Goal: Task Accomplishment & Management: Complete application form

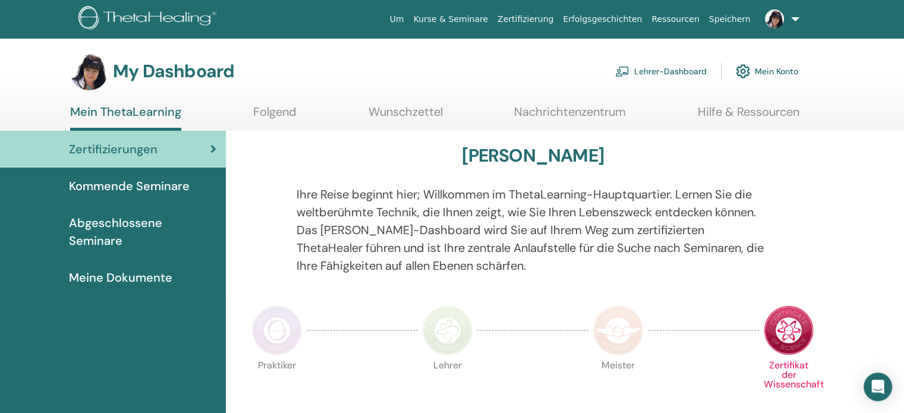
click at [138, 181] on span "Kommende Seminare" at bounding box center [129, 186] width 121 height 18
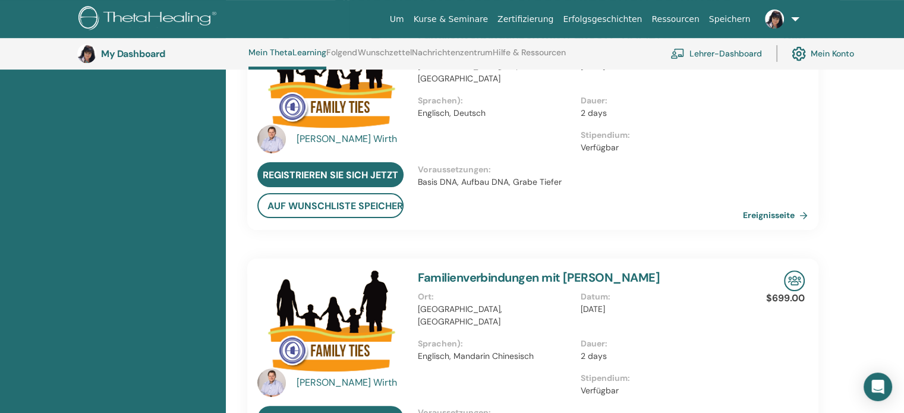
scroll to position [257, 0]
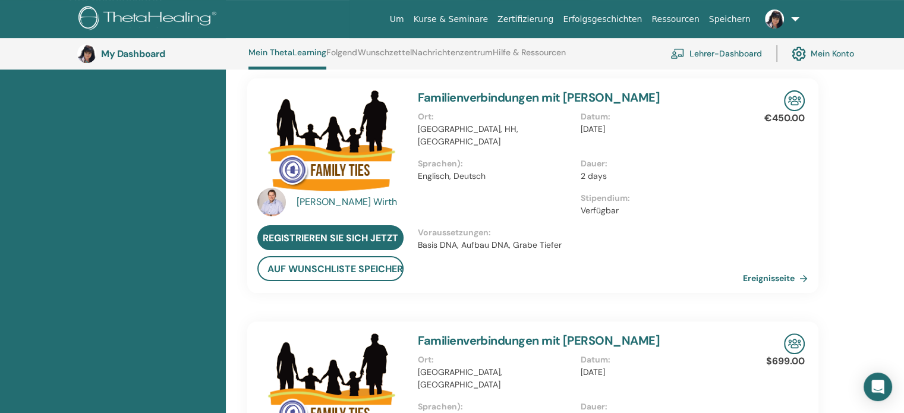
click at [718, 52] on link "Lehrer-Dashboard" at bounding box center [716, 53] width 92 height 26
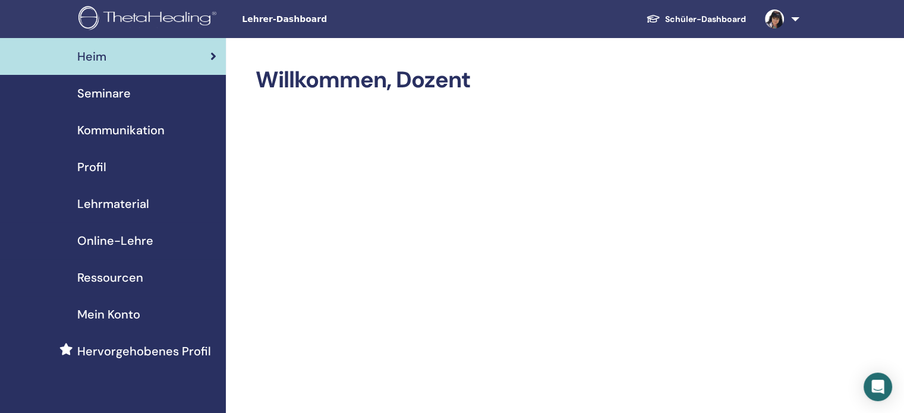
click at [116, 93] on span "Seminare" at bounding box center [103, 93] width 53 height 18
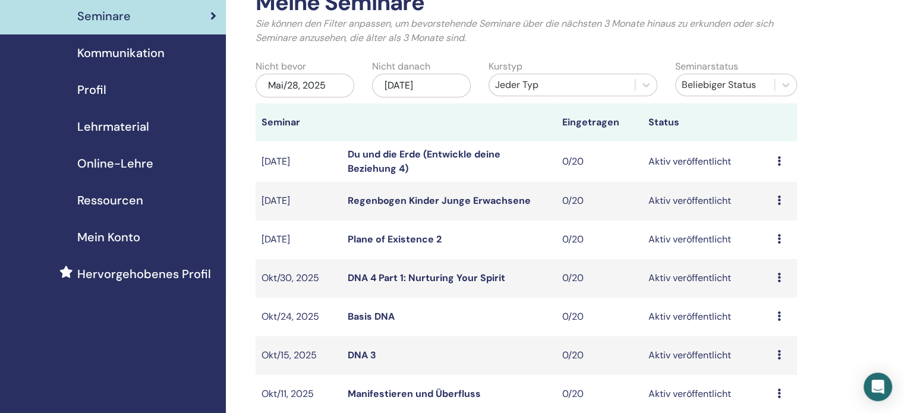
scroll to position [74, 0]
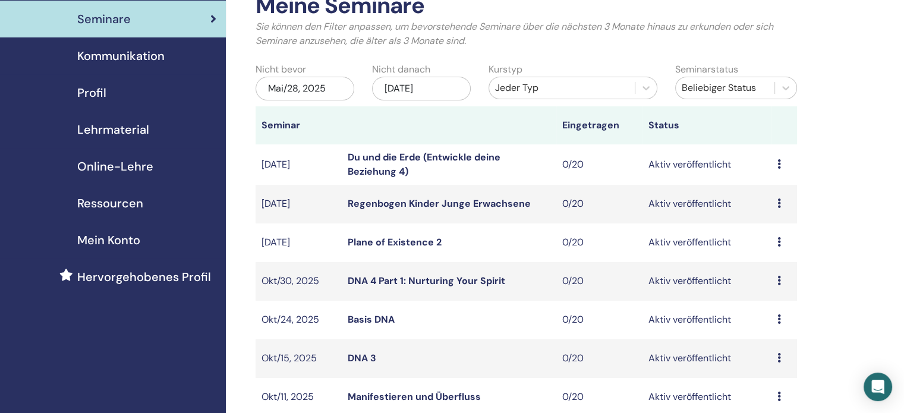
click at [112, 167] on span "Online-Lehre" at bounding box center [115, 166] width 76 height 18
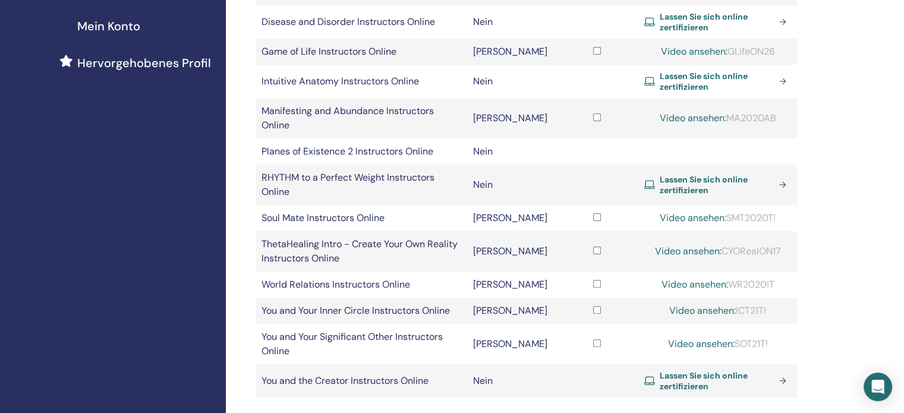
scroll to position [289, 0]
click at [112, 167] on div "Heim Seminare Kommunikation Profil Lehrmaterial Online-Lehre Ressourcen" at bounding box center [113, 156] width 226 height 814
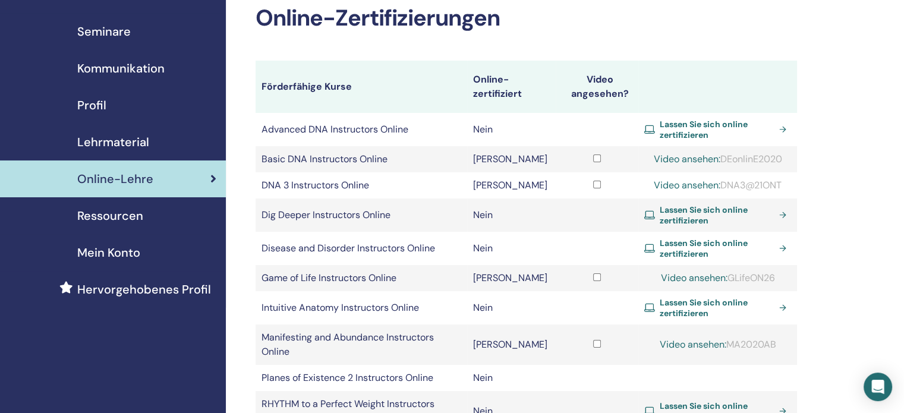
scroll to position [59, 0]
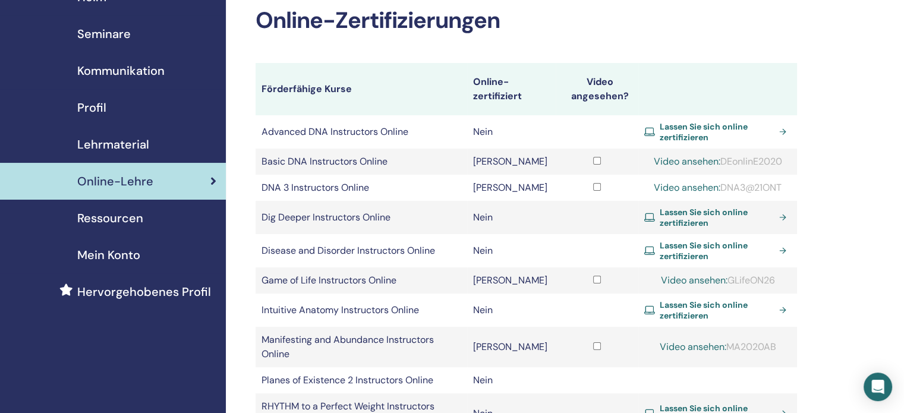
click at [94, 35] on span "Seminare" at bounding box center [103, 34] width 53 height 18
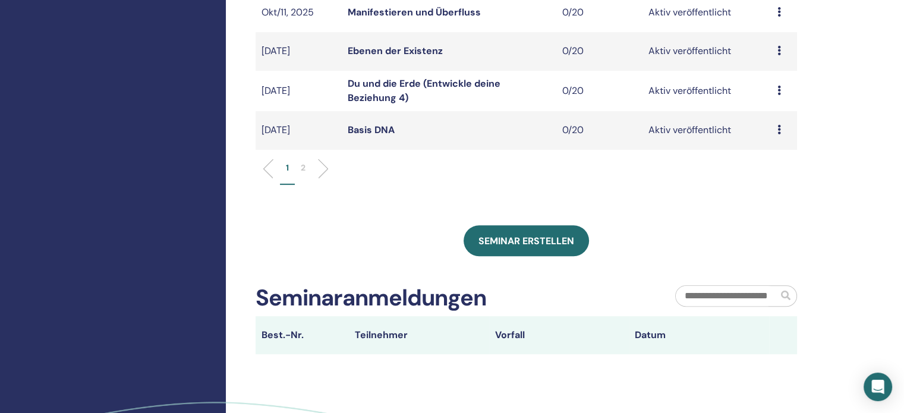
scroll to position [459, 0]
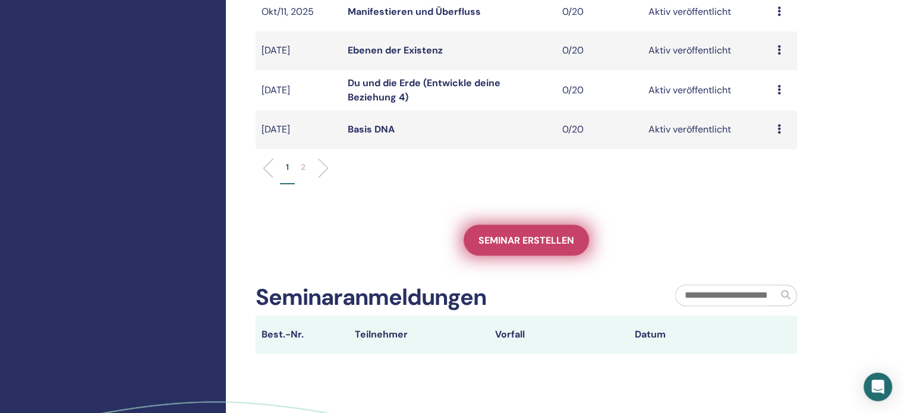
click at [514, 239] on span "Seminar erstellen" at bounding box center [526, 240] width 96 height 12
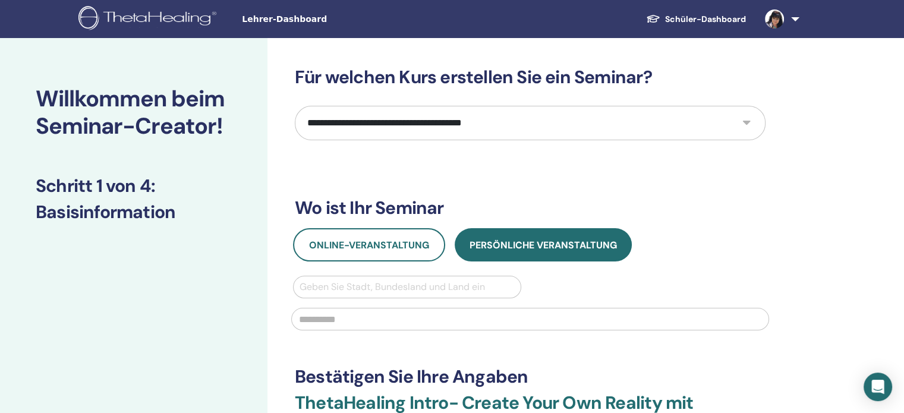
click at [749, 123] on select "**********" at bounding box center [530, 123] width 471 height 34
select select "**"
click at [295, 106] on select "**********" at bounding box center [530, 123] width 471 height 34
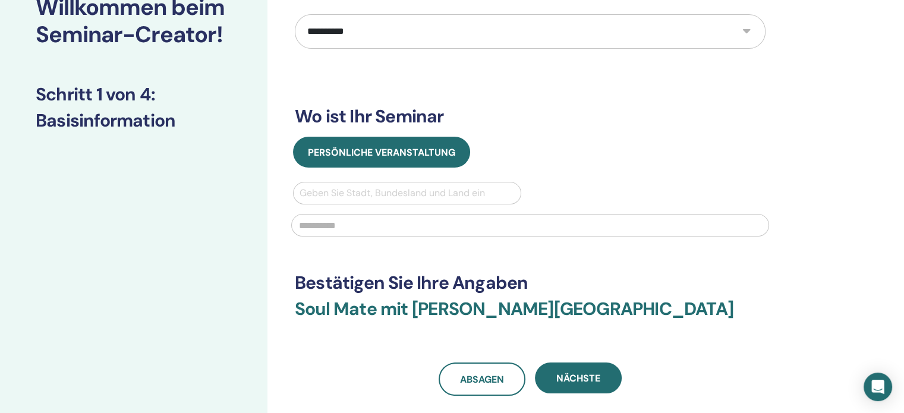
scroll to position [89, 0]
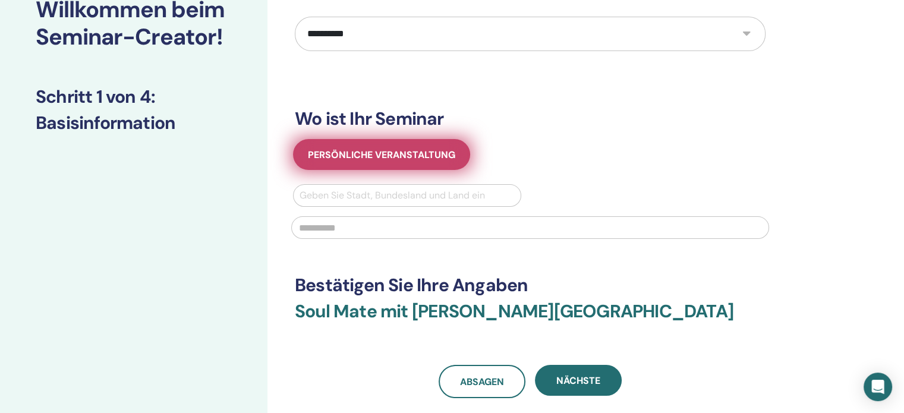
click at [426, 159] on span "Persönliche Veranstaltung" at bounding box center [381, 155] width 147 height 12
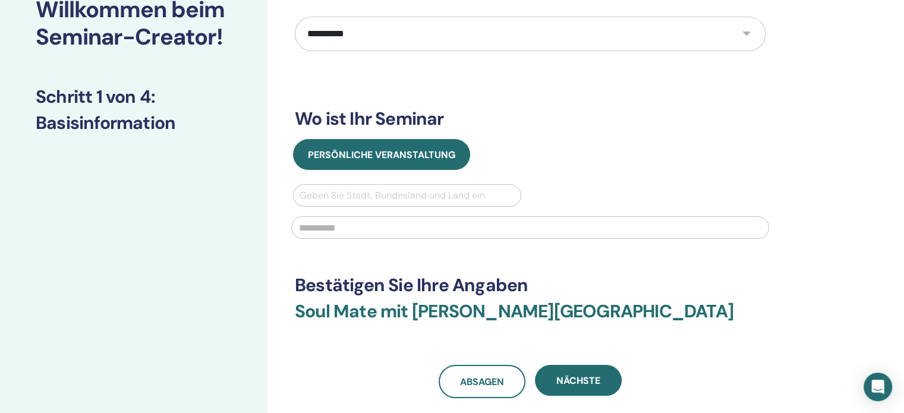
scroll to position [0, 0]
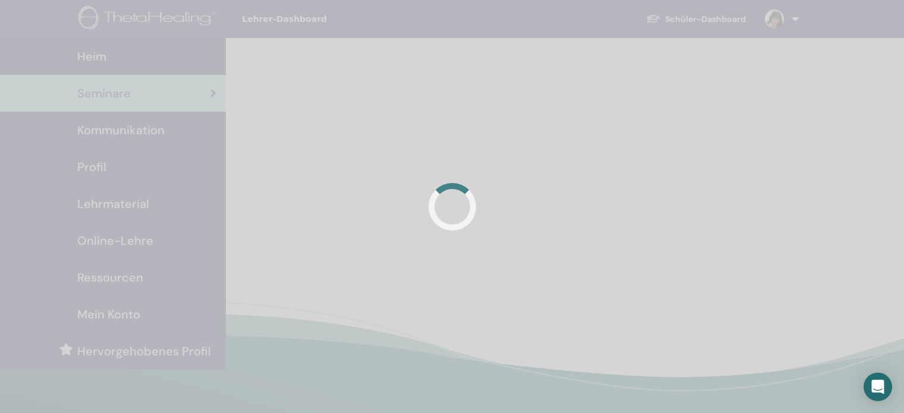
scroll to position [283, 0]
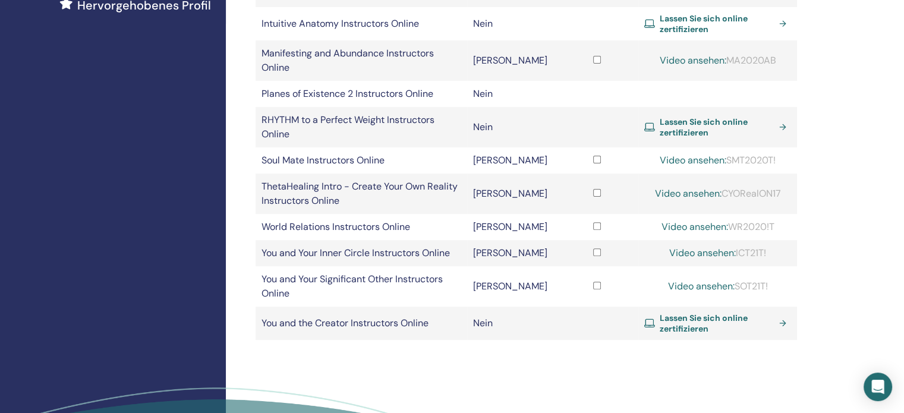
scroll to position [348, 0]
